Goal: Task Accomplishment & Management: Manage account settings

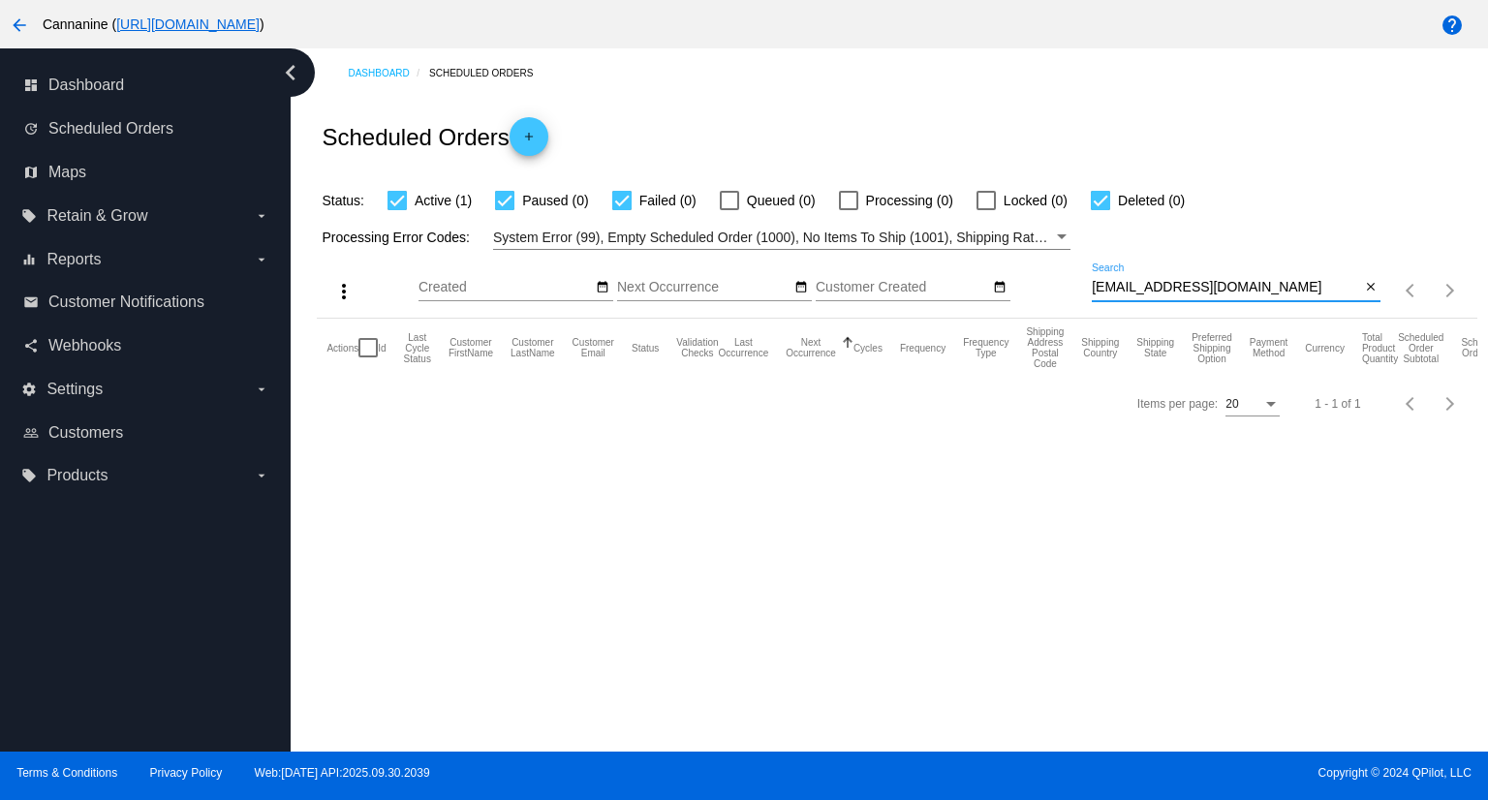
drag, startPoint x: 1232, startPoint y: 288, endPoint x: 1085, endPoint y: 292, distance: 146.4
click at [1085, 292] on div "more_vert Oct Jan Feb Mar [DATE]" at bounding box center [897, 284] width 1160 height 69
paste input "[PERSON_NAME][EMAIL_ADDRESS][PERSON_NAME]"
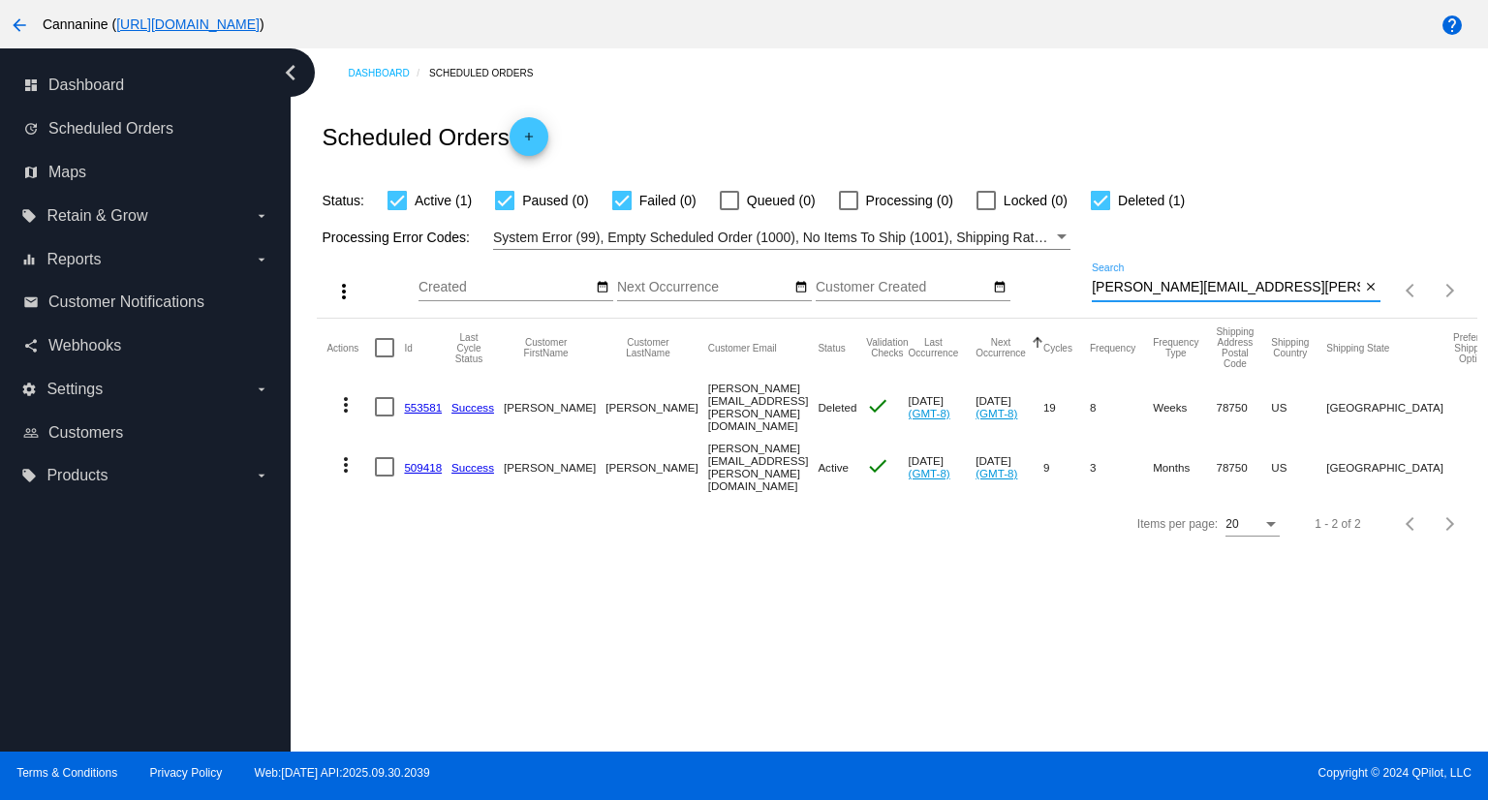
type input "[PERSON_NAME][EMAIL_ADDRESS][PERSON_NAME][DOMAIN_NAME]"
click at [421, 461] on link "509418" at bounding box center [423, 467] width 38 height 13
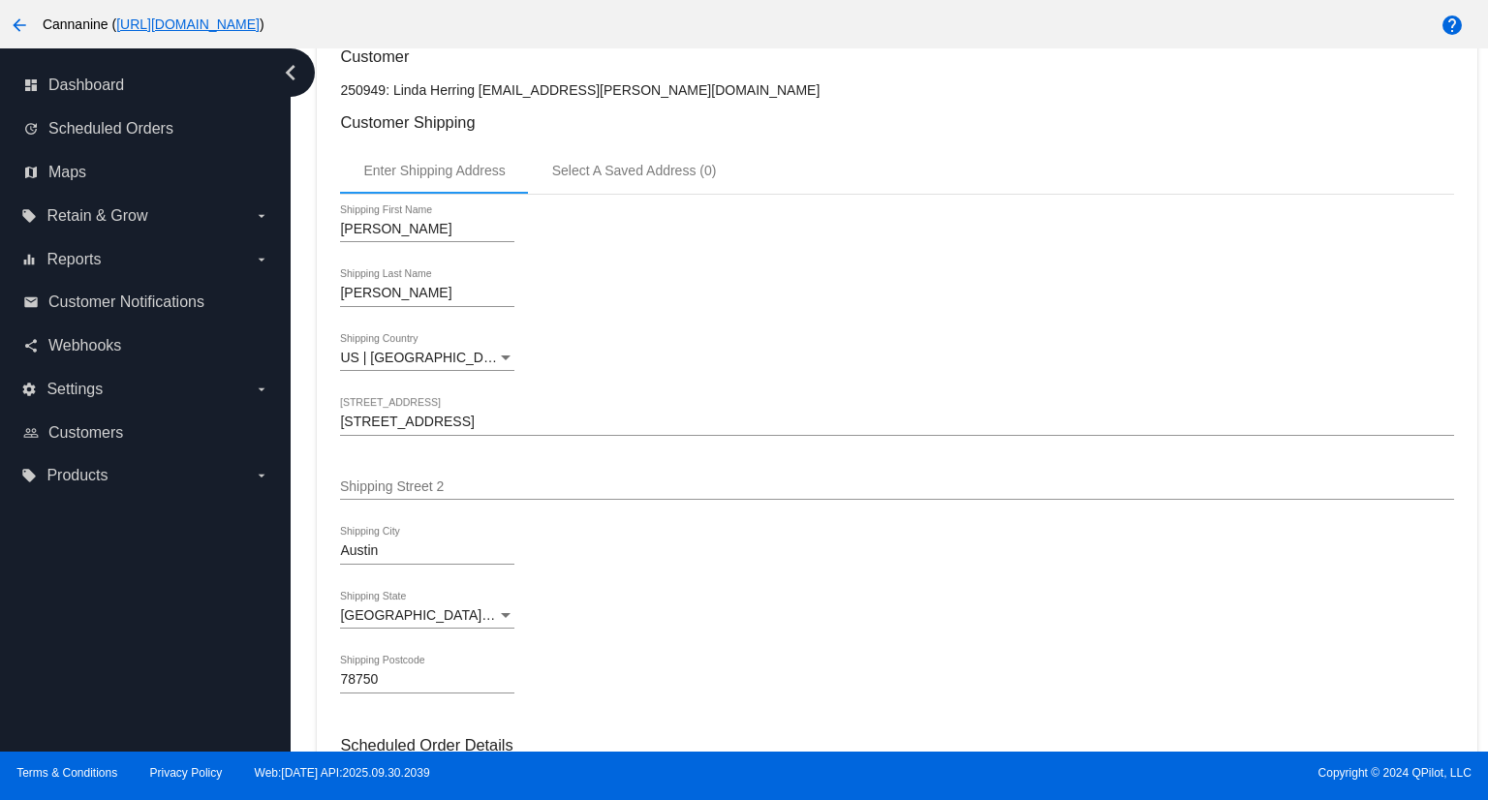
scroll to position [872, 0]
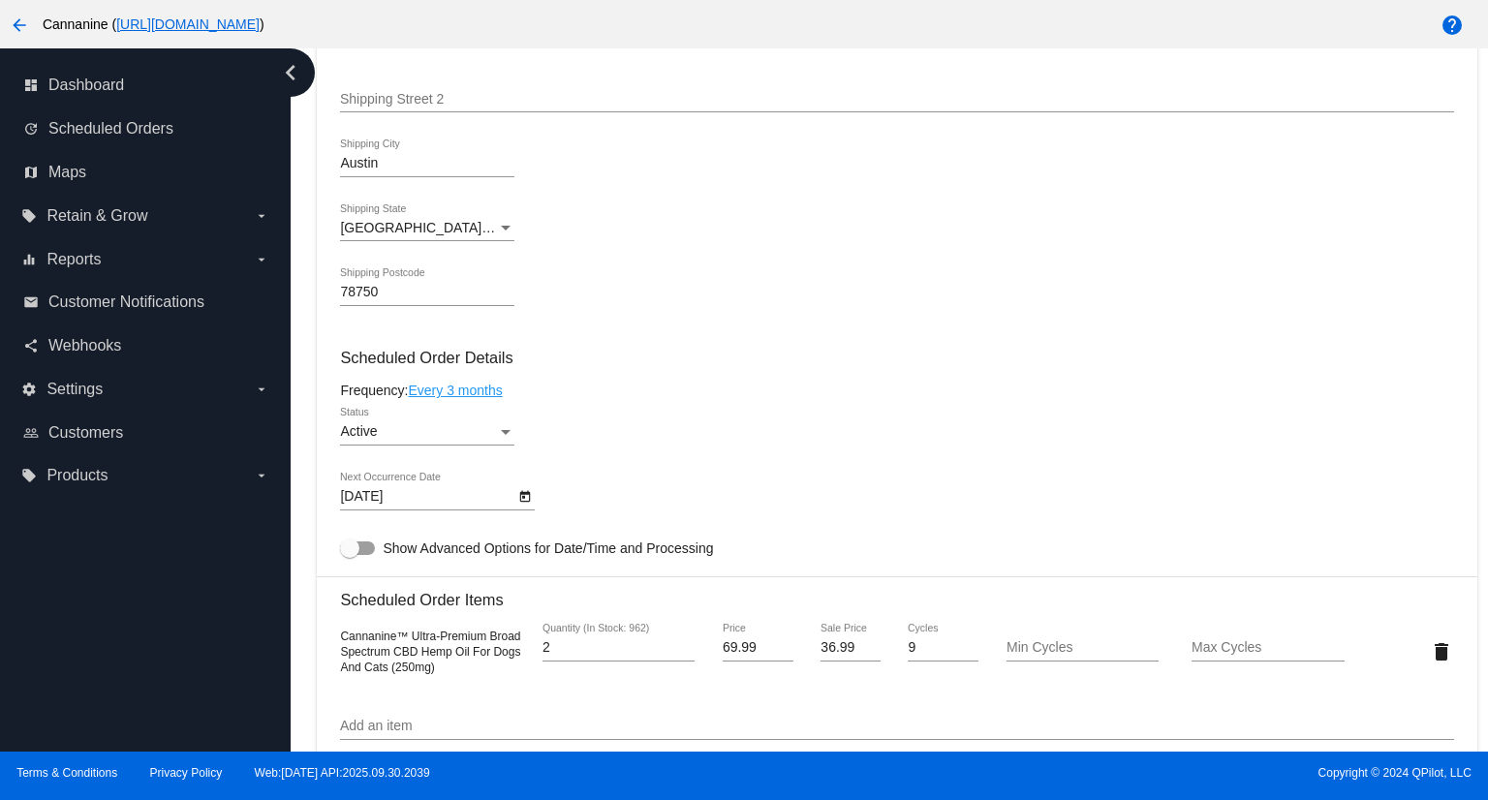
click at [523, 507] on icon "Open calendar" at bounding box center [525, 496] width 14 height 23
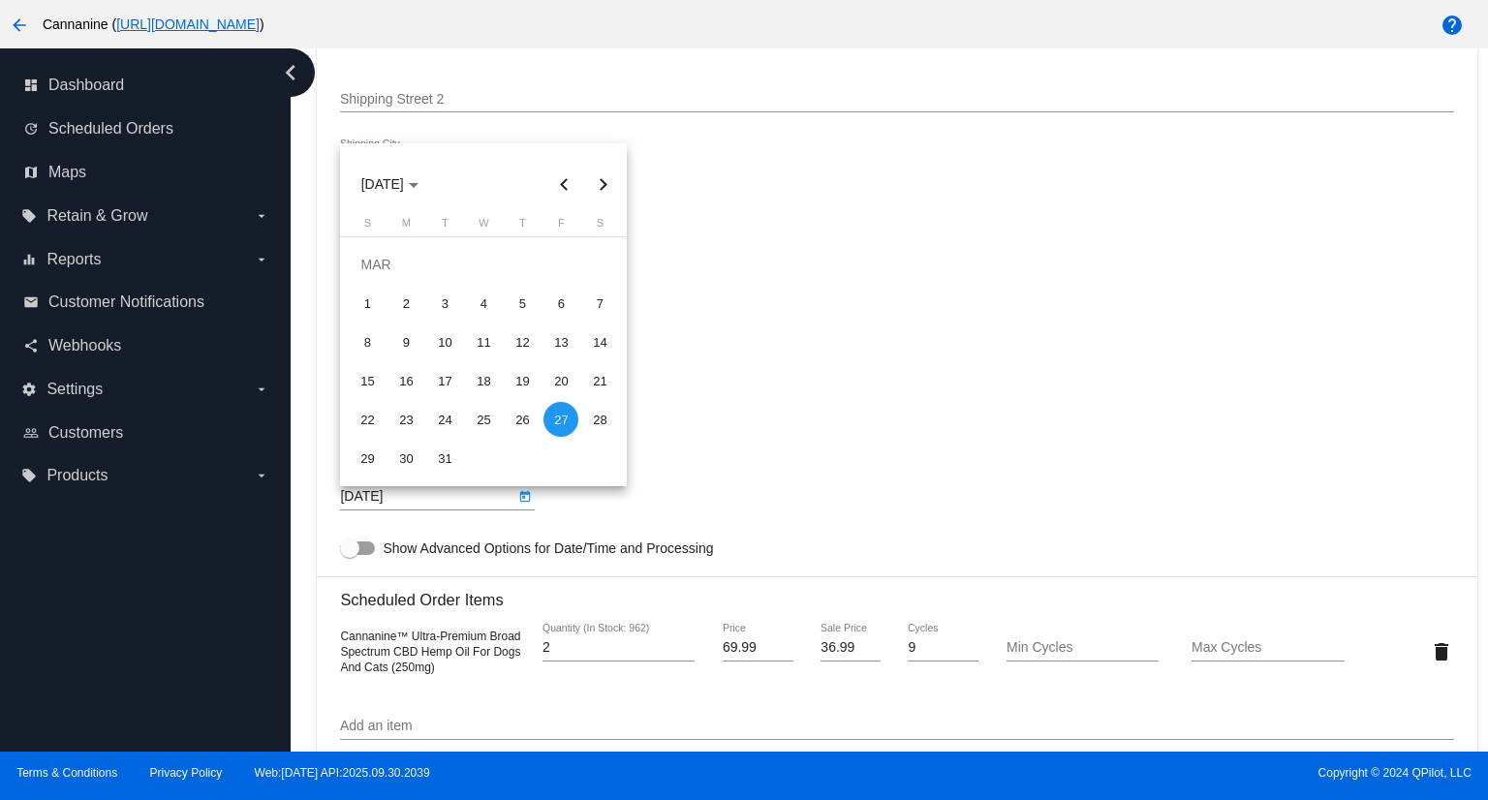
click at [607, 183] on button "Next month" at bounding box center [602, 184] width 39 height 39
click at [563, 187] on button "Previous month" at bounding box center [564, 184] width 39 height 39
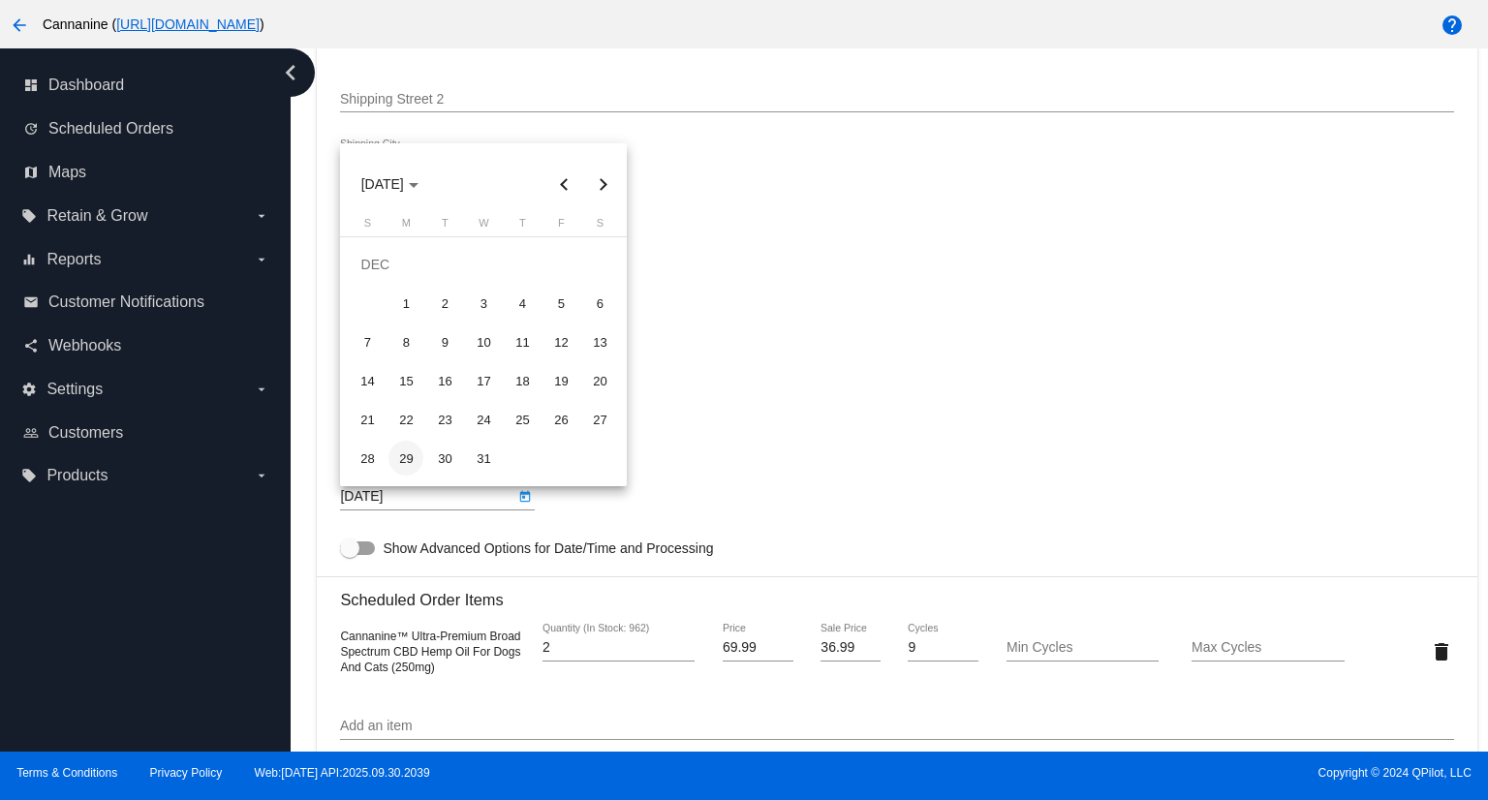
click at [403, 453] on div "29" at bounding box center [406, 458] width 35 height 35
type input "[DATE]"
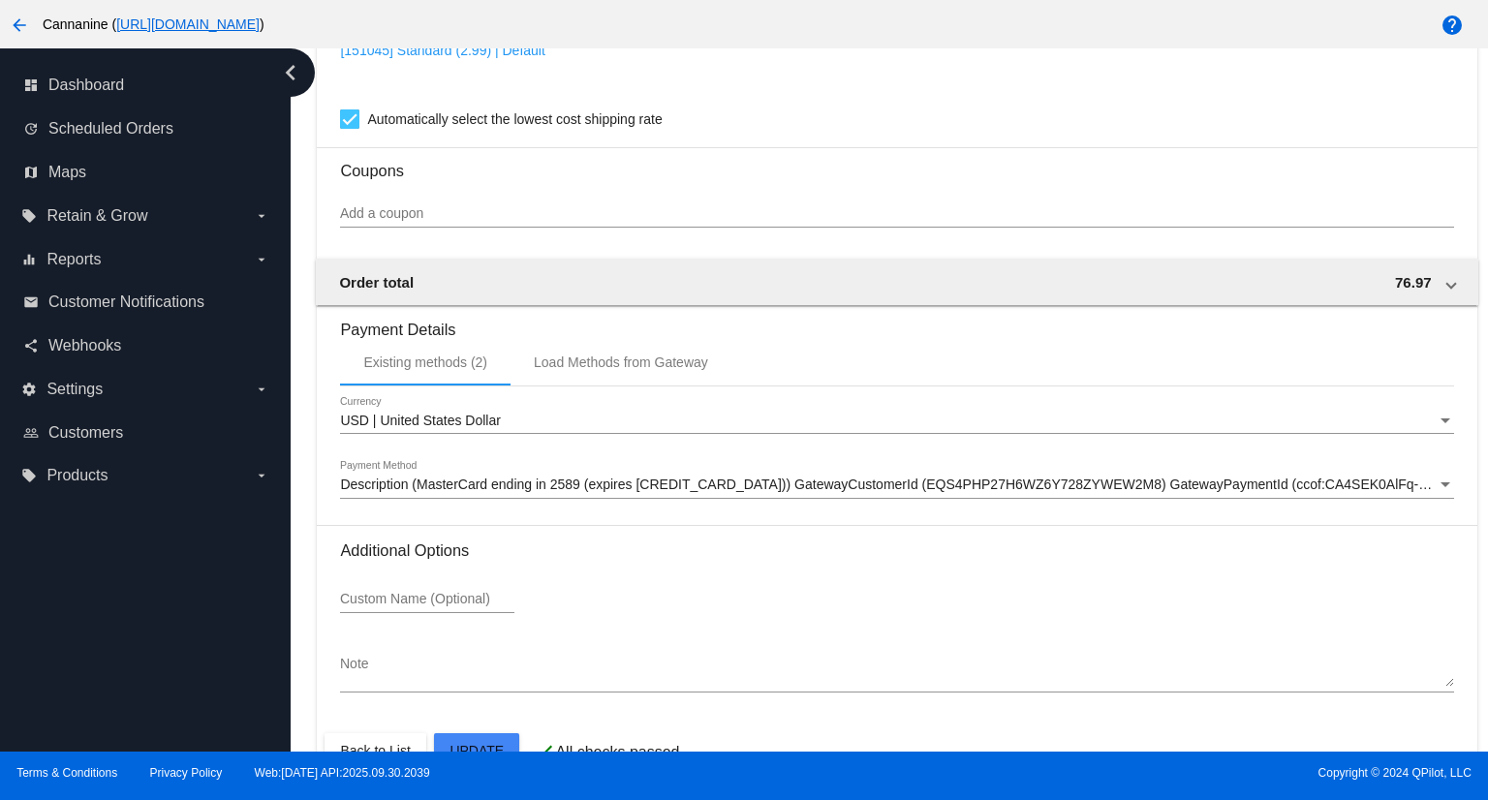
scroll to position [1702, 0]
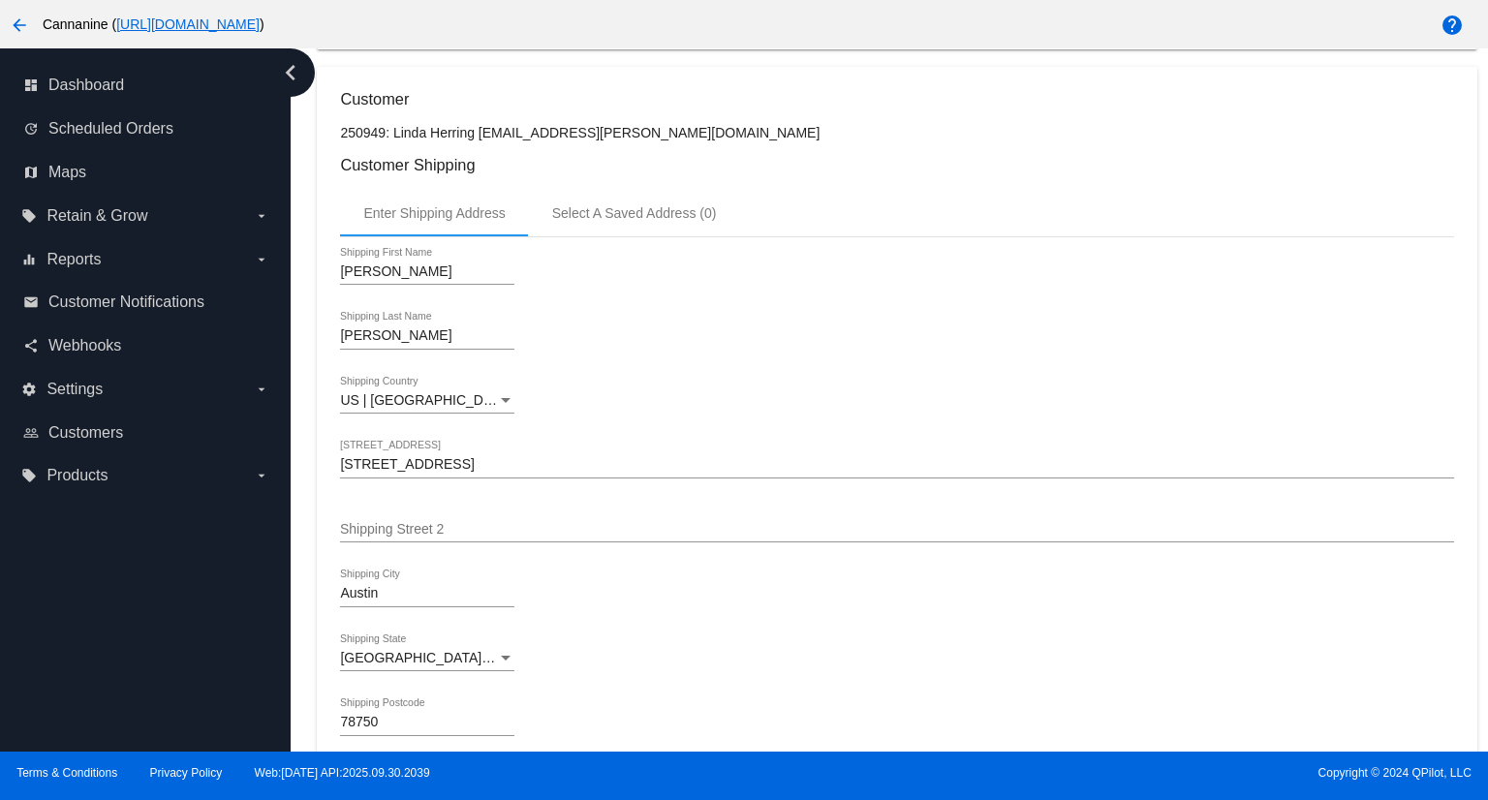
scroll to position [0, 0]
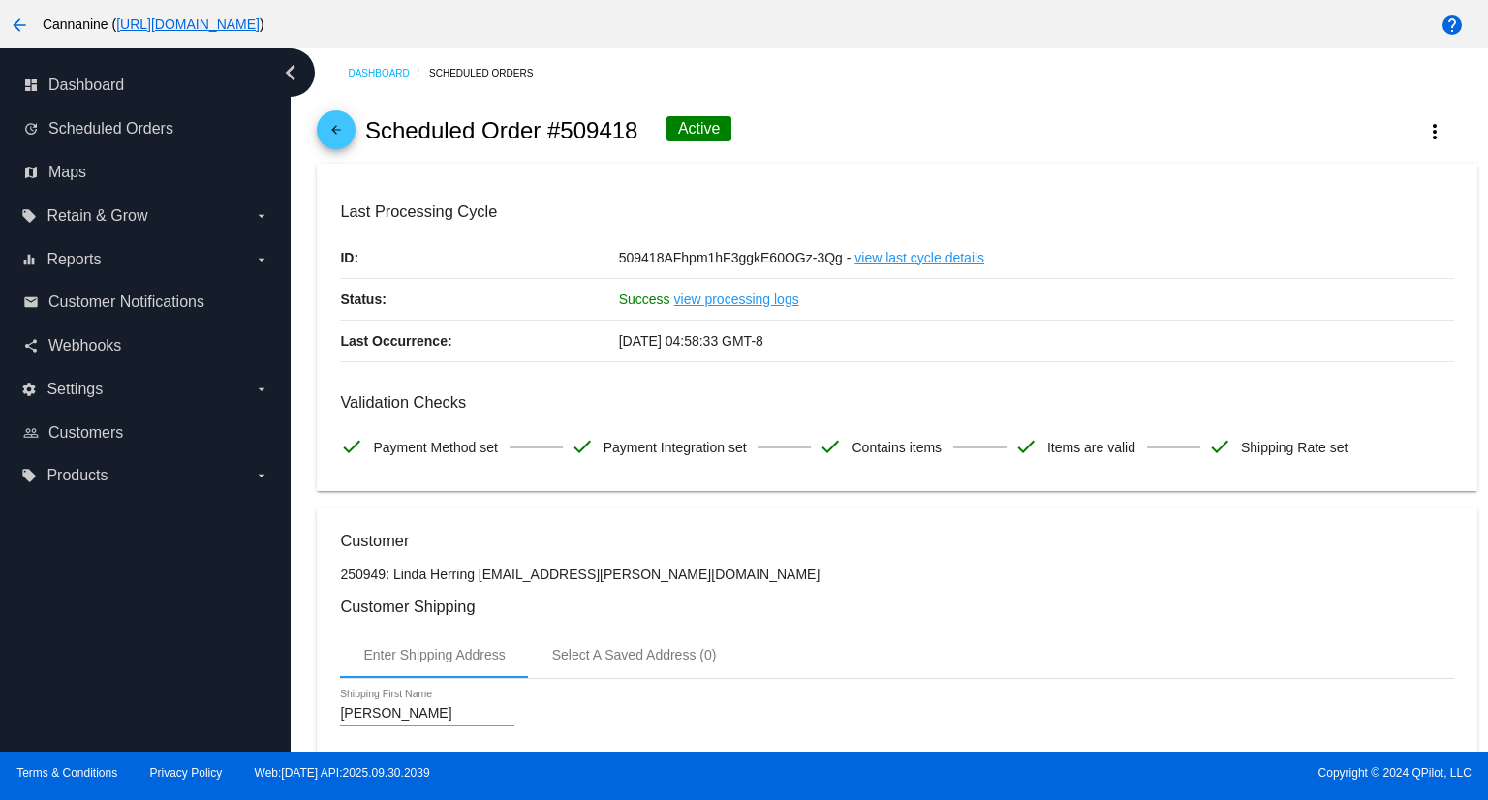
click at [330, 128] on mat-icon "arrow_back" at bounding box center [336, 134] width 23 height 23
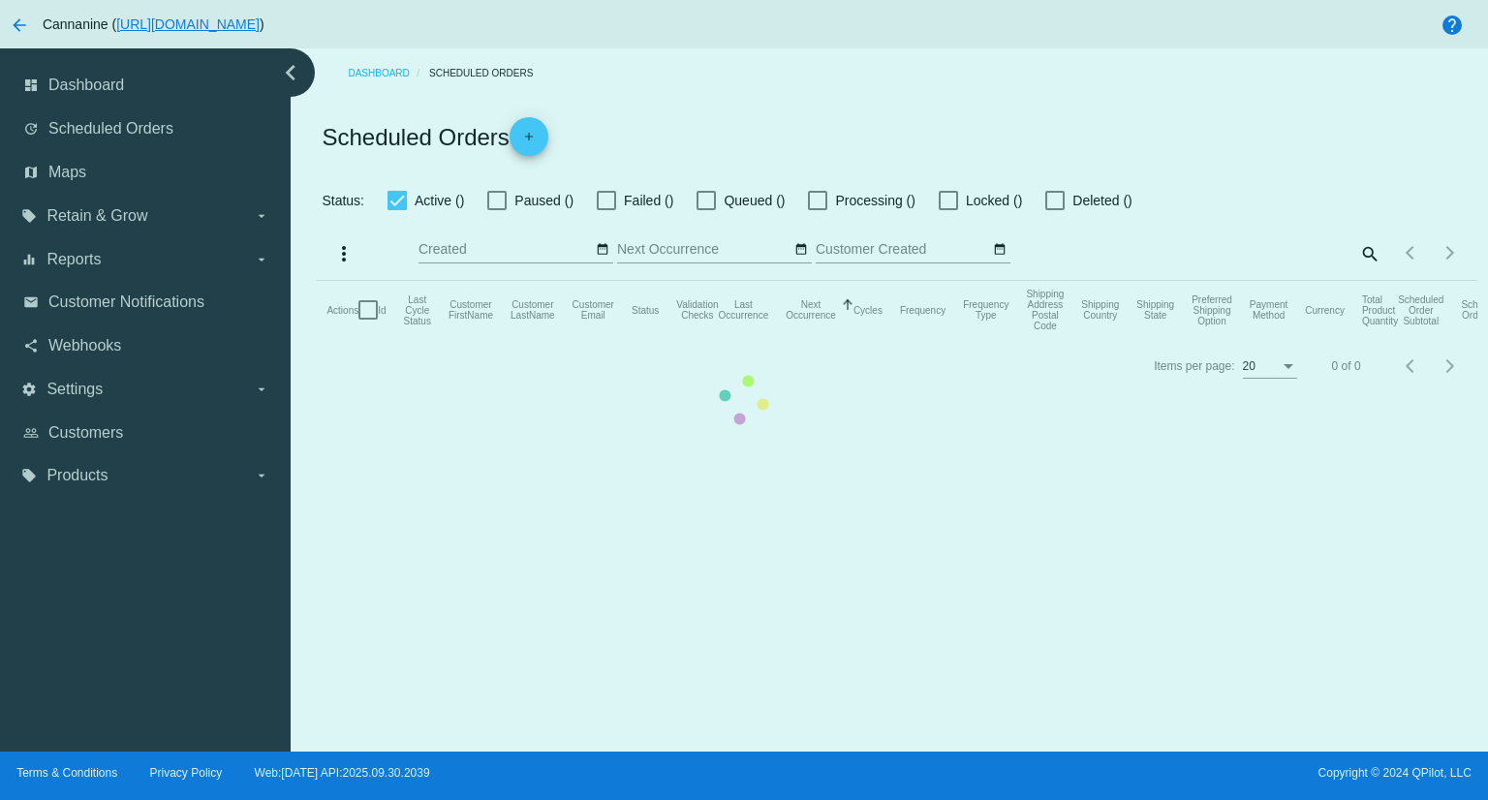
checkbox input "true"
